Goal: Task Accomplishment & Management: Manage account settings

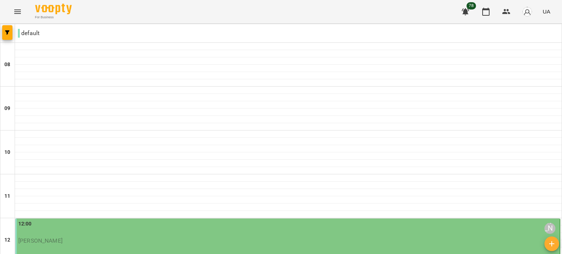
scroll to position [439, 0]
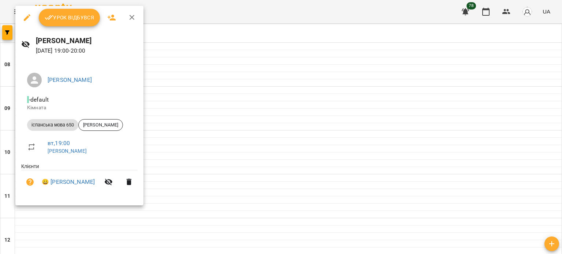
click at [67, 13] on button "Урок відбувся" at bounding box center [69, 18] width 61 height 18
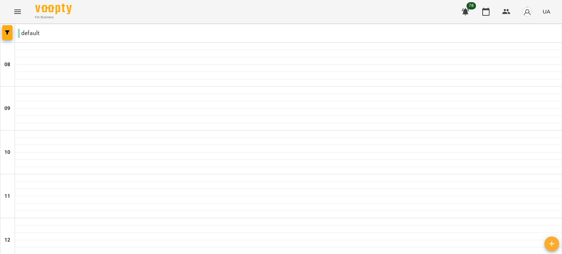
scroll to position [439, 0]
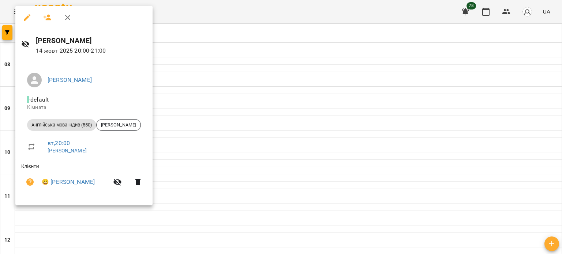
click at [68, 18] on icon "button" at bounding box center [67, 17] width 5 height 5
